Goal: Task Accomplishment & Management: Manage account settings

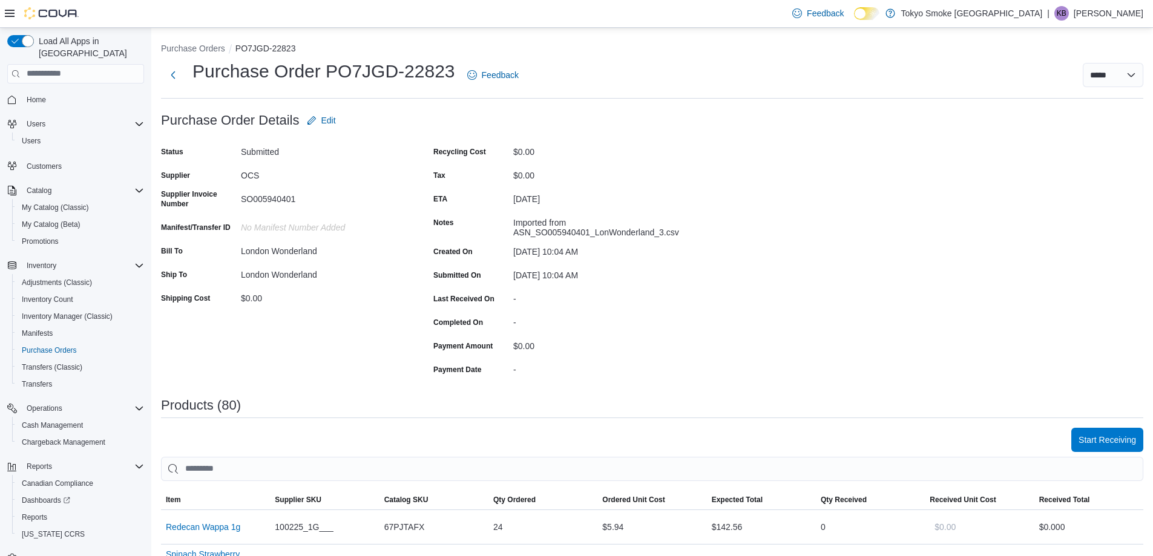
scroll to position [121, 0]
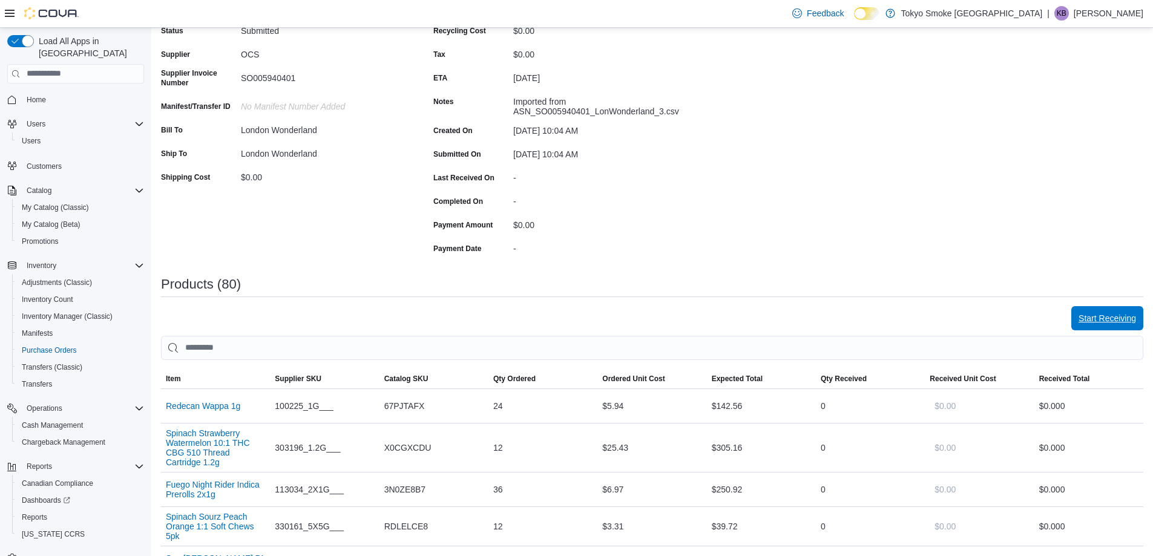
click at [1105, 321] on span "Start Receiving" at bounding box center [1108, 318] width 58 height 12
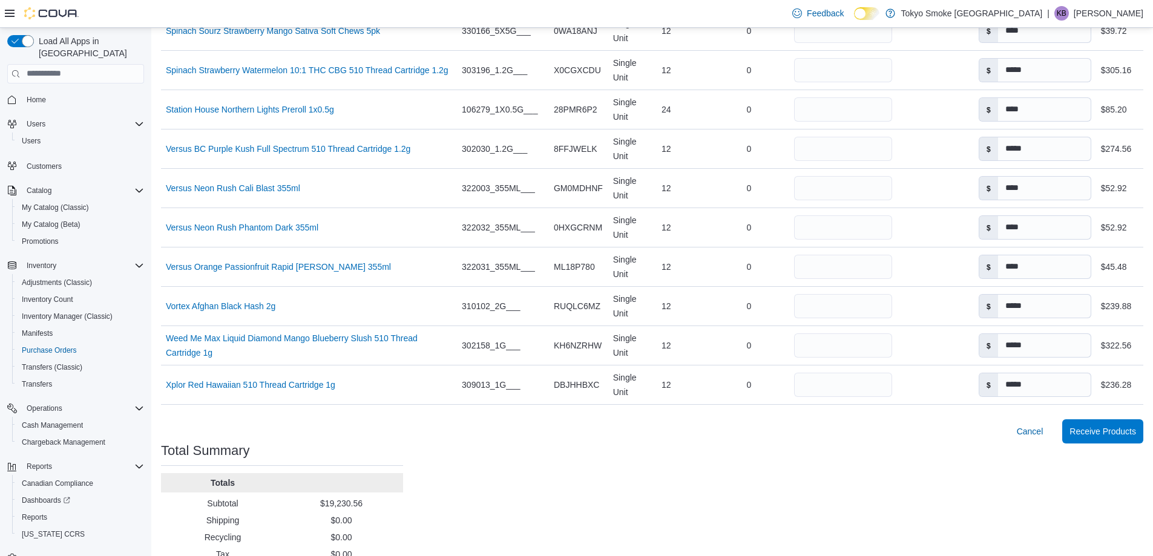
scroll to position [3175, 0]
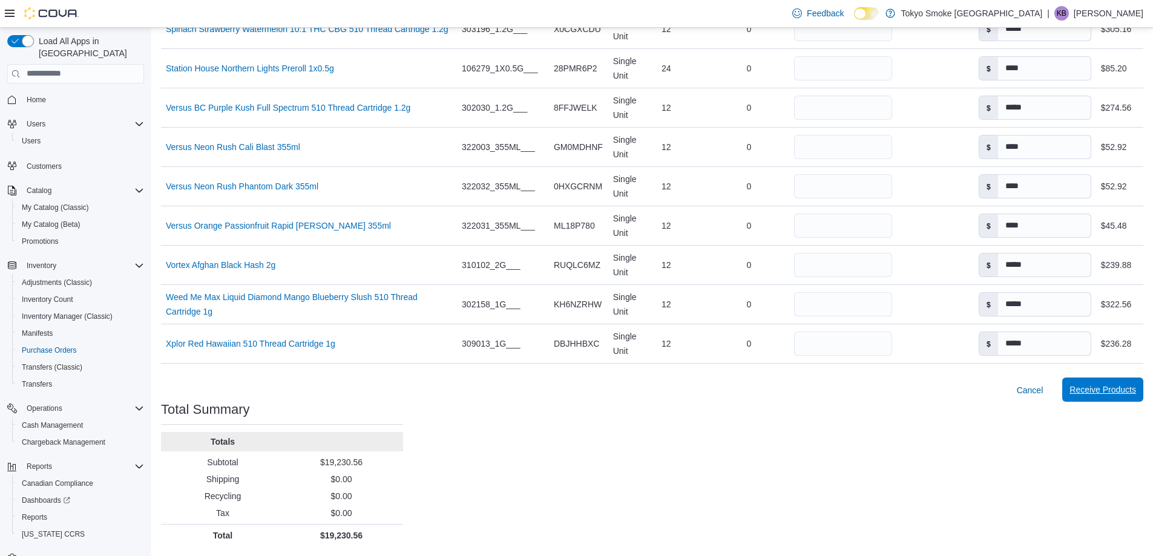
click at [1121, 396] on span "Receive Products" at bounding box center [1103, 390] width 67 height 24
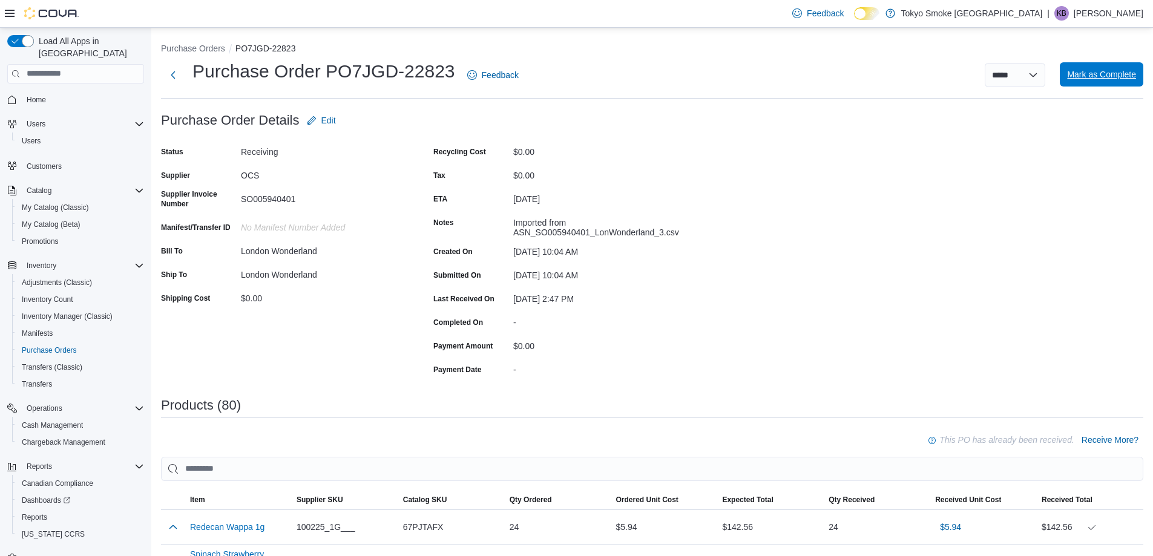
click at [1122, 70] on span "Mark as Complete" at bounding box center [1101, 74] width 69 height 12
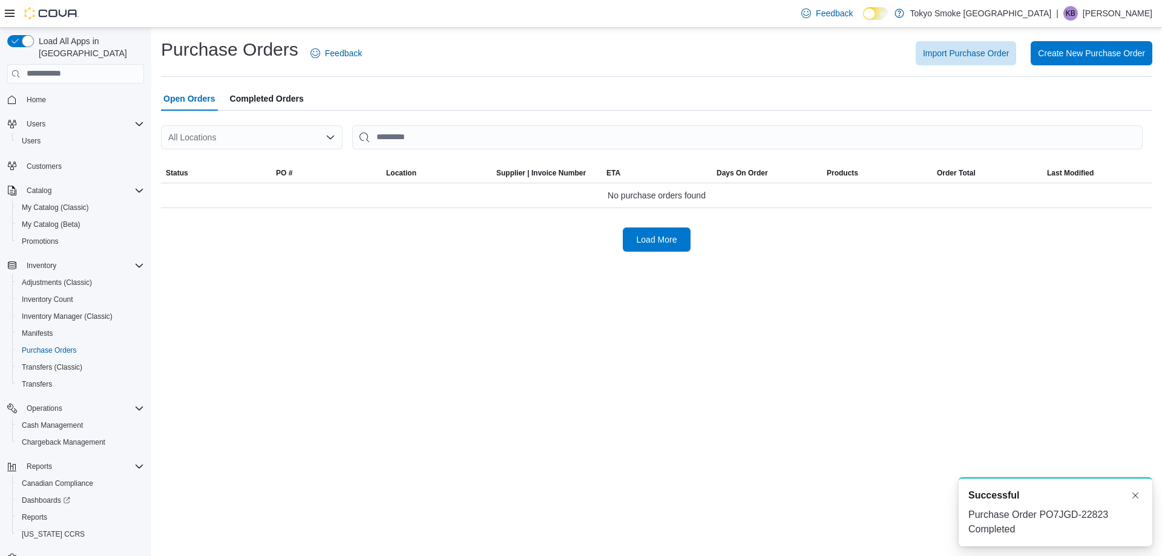
click at [245, 140] on div "All Locations" at bounding box center [252, 137] width 182 height 24
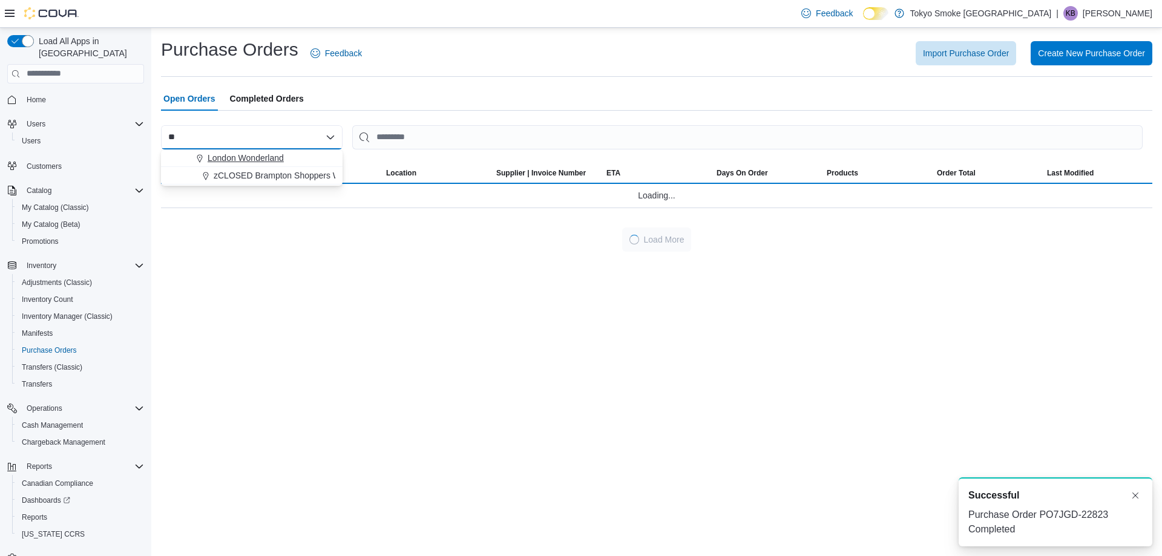
type input "**"
click at [243, 155] on span "London Wonderland" at bounding box center [246, 158] width 76 height 12
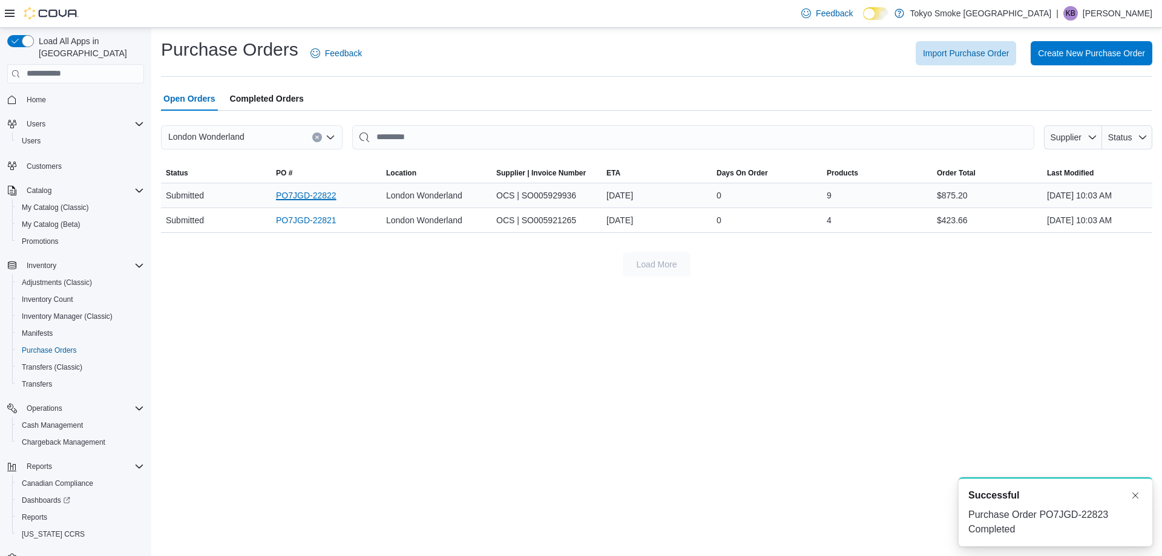
click at [314, 200] on link "PO7JGD-22822" at bounding box center [306, 195] width 61 height 15
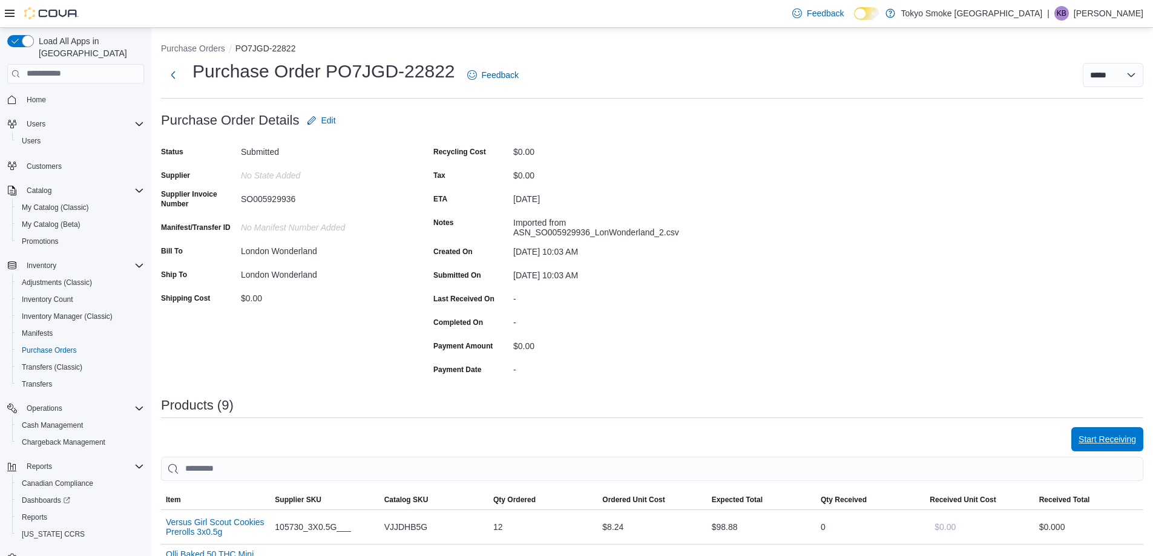
click at [1113, 442] on span "Start Receiving" at bounding box center [1108, 439] width 58 height 12
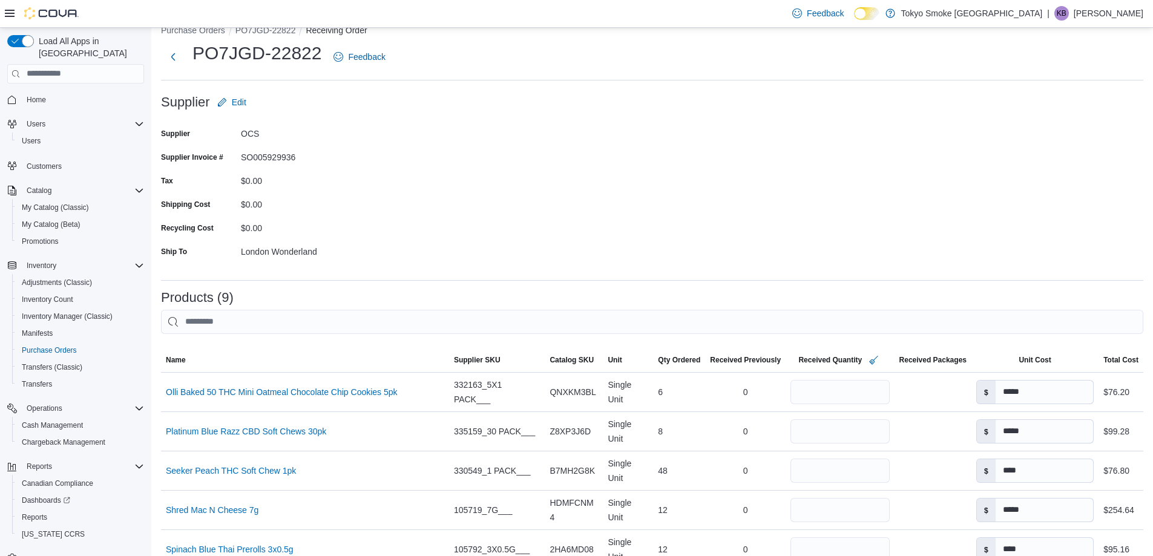
scroll to position [303, 0]
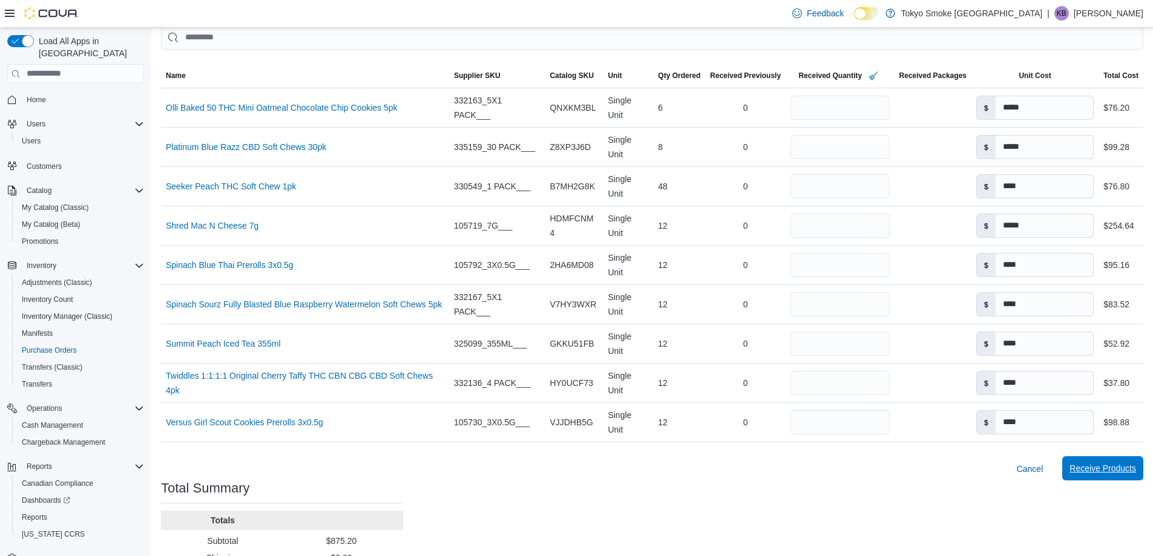
click at [1135, 473] on span "Receive Products" at bounding box center [1103, 469] width 67 height 12
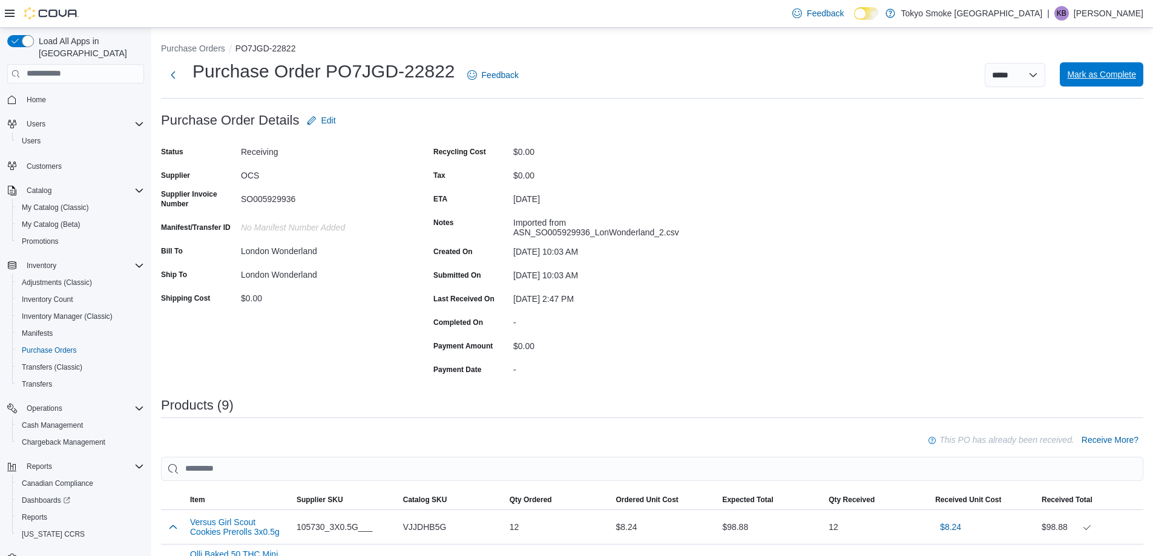
click at [1124, 72] on span "Mark as Complete" at bounding box center [1101, 74] width 69 height 12
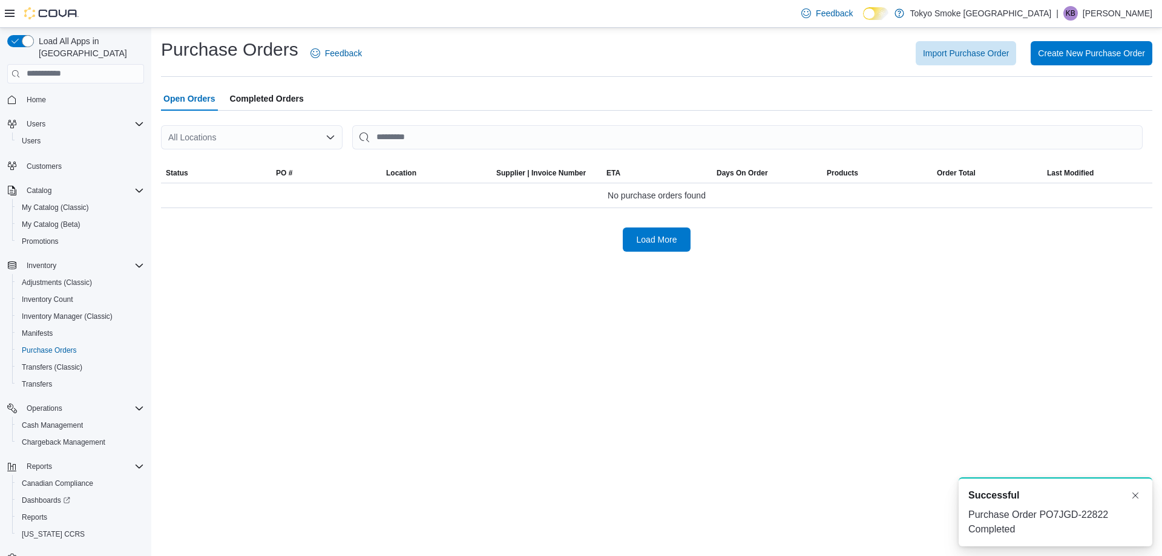
click at [203, 130] on div "All Locations" at bounding box center [252, 137] width 182 height 24
type input "***"
click at [268, 163] on span "London Wonderland" at bounding box center [246, 158] width 76 height 12
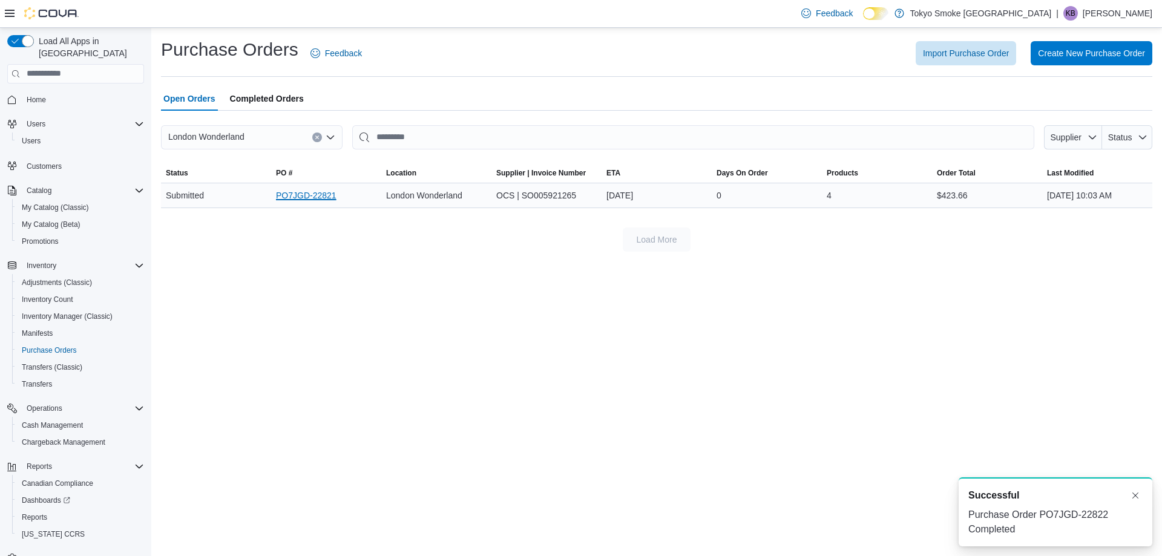
click at [331, 197] on link "PO7JGD-22821" at bounding box center [306, 195] width 61 height 15
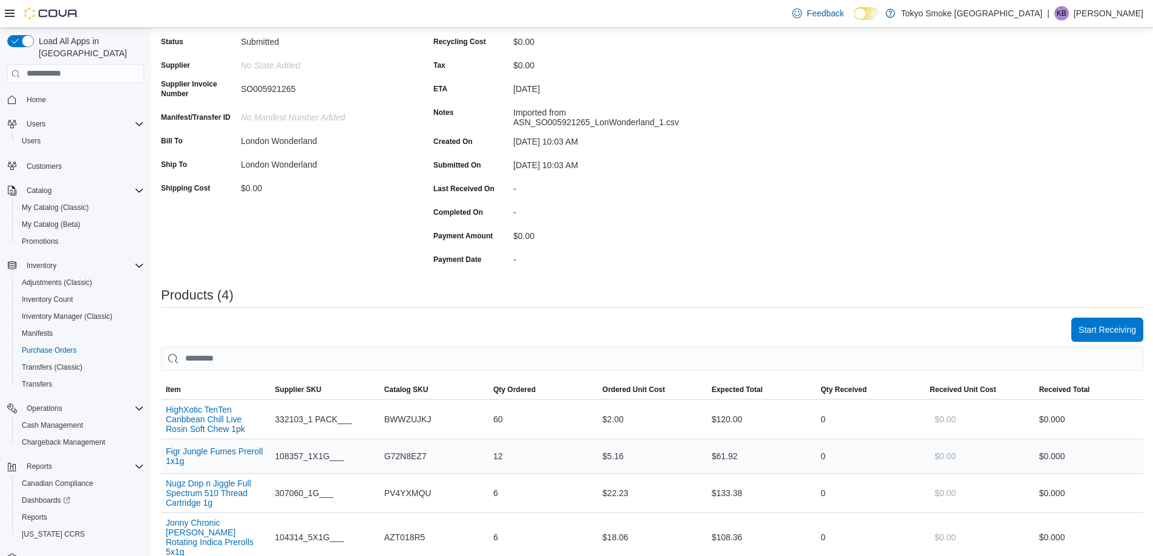
scroll to position [280, 0]
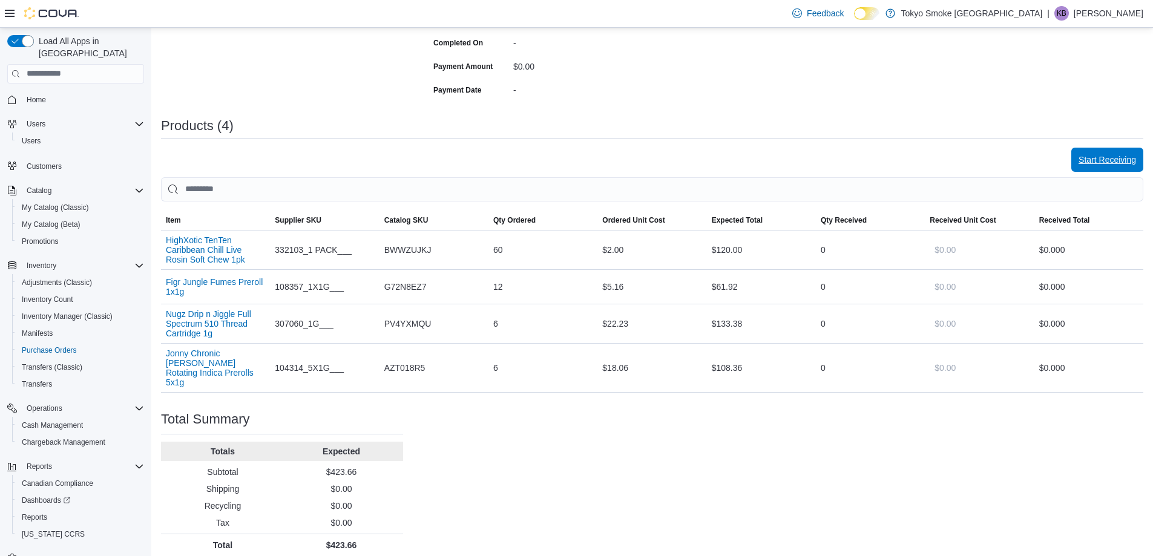
click at [1128, 167] on span "Start Receiving" at bounding box center [1108, 160] width 58 height 24
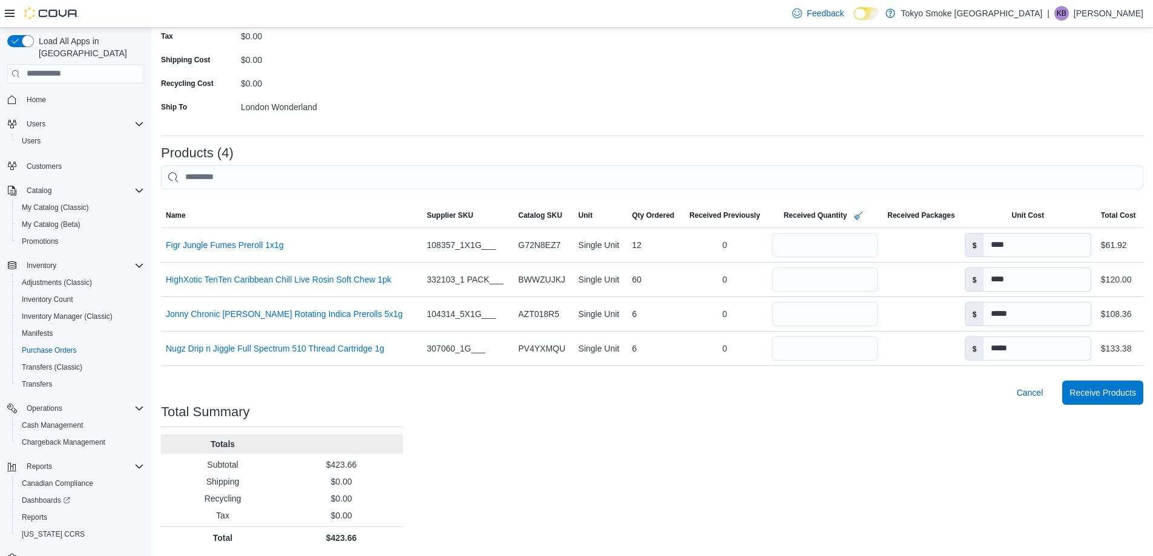
scroll to position [165, 0]
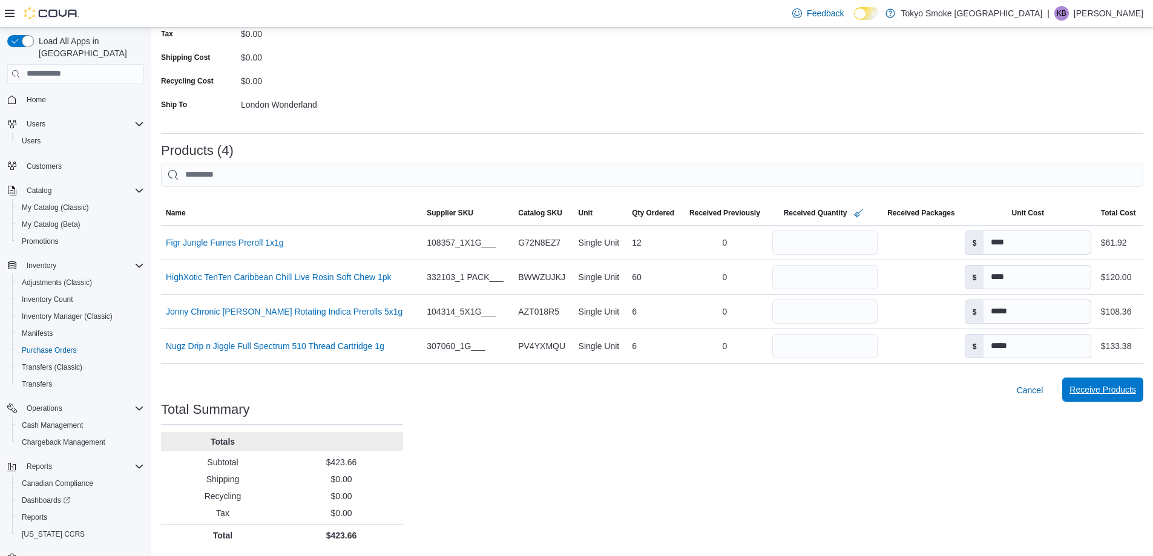
click at [1113, 401] on span "Receive Products" at bounding box center [1103, 390] width 67 height 24
